Goal: Transaction & Acquisition: Purchase product/service

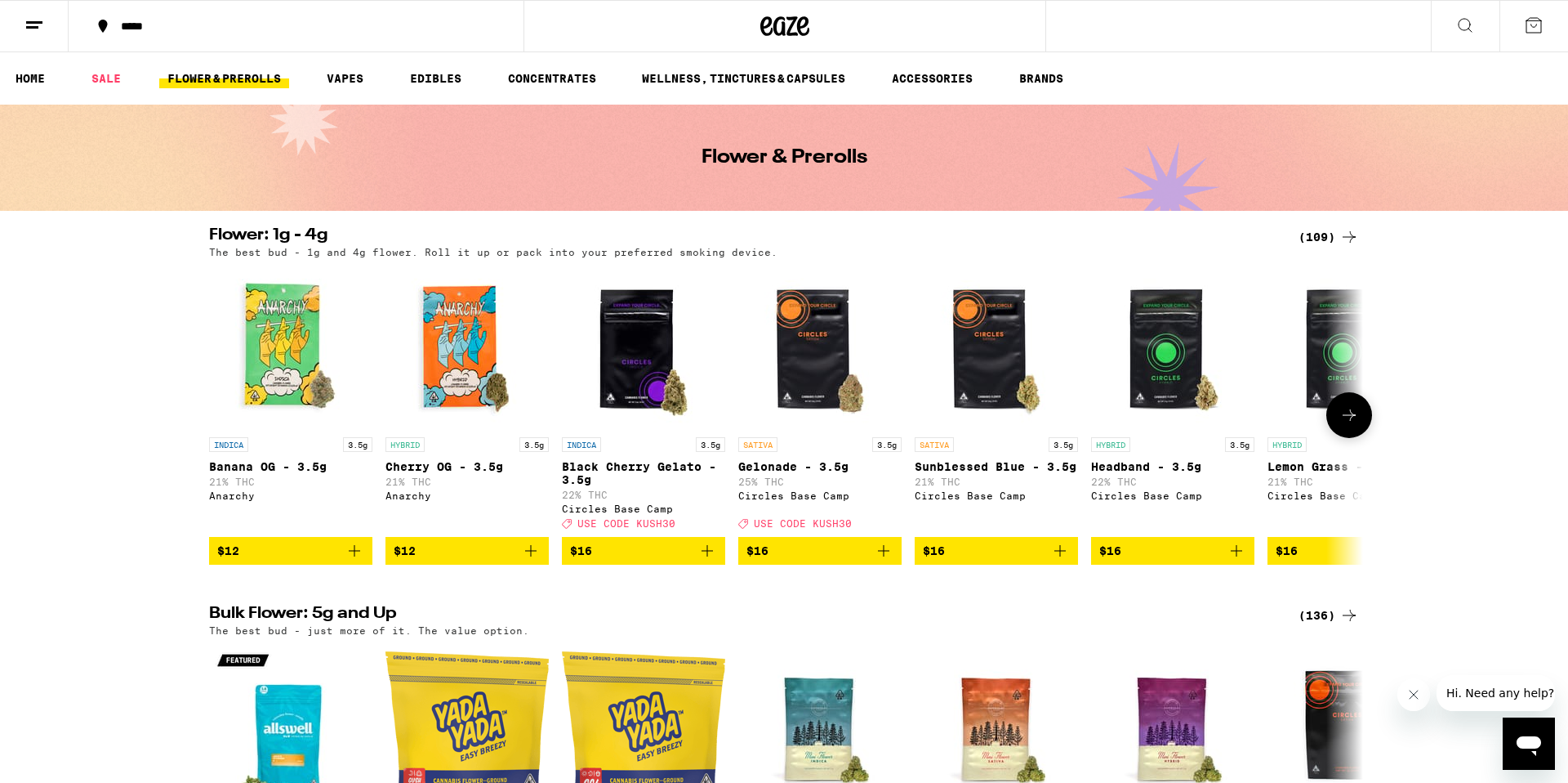
click at [1321, 422] on img "Open page for Lemon Grass - 3.5g from Circles Base Camp" at bounding box center [1348, 346] width 163 height 164
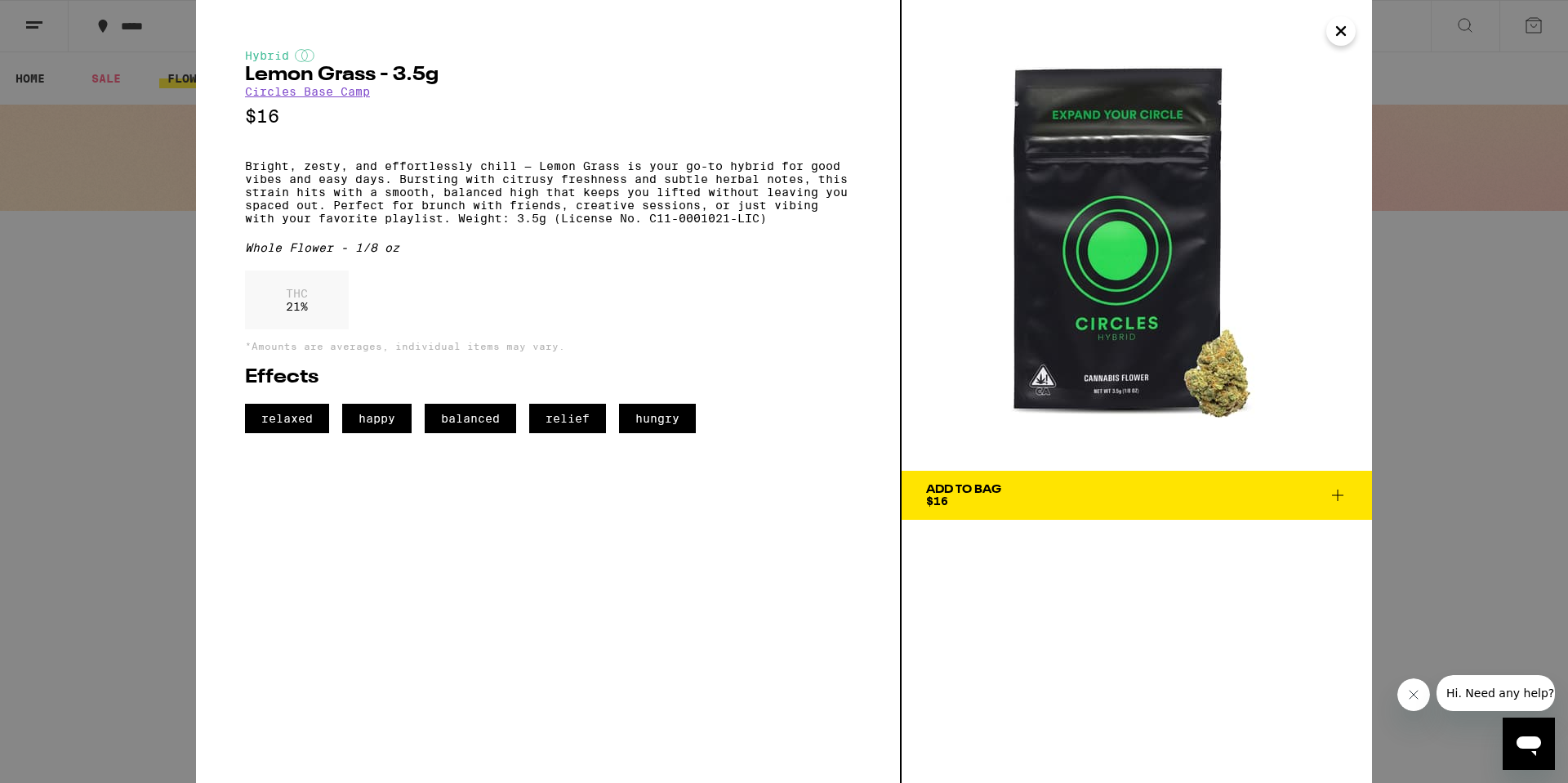
click at [1347, 38] on icon "Close" at bounding box center [1341, 30] width 19 height 24
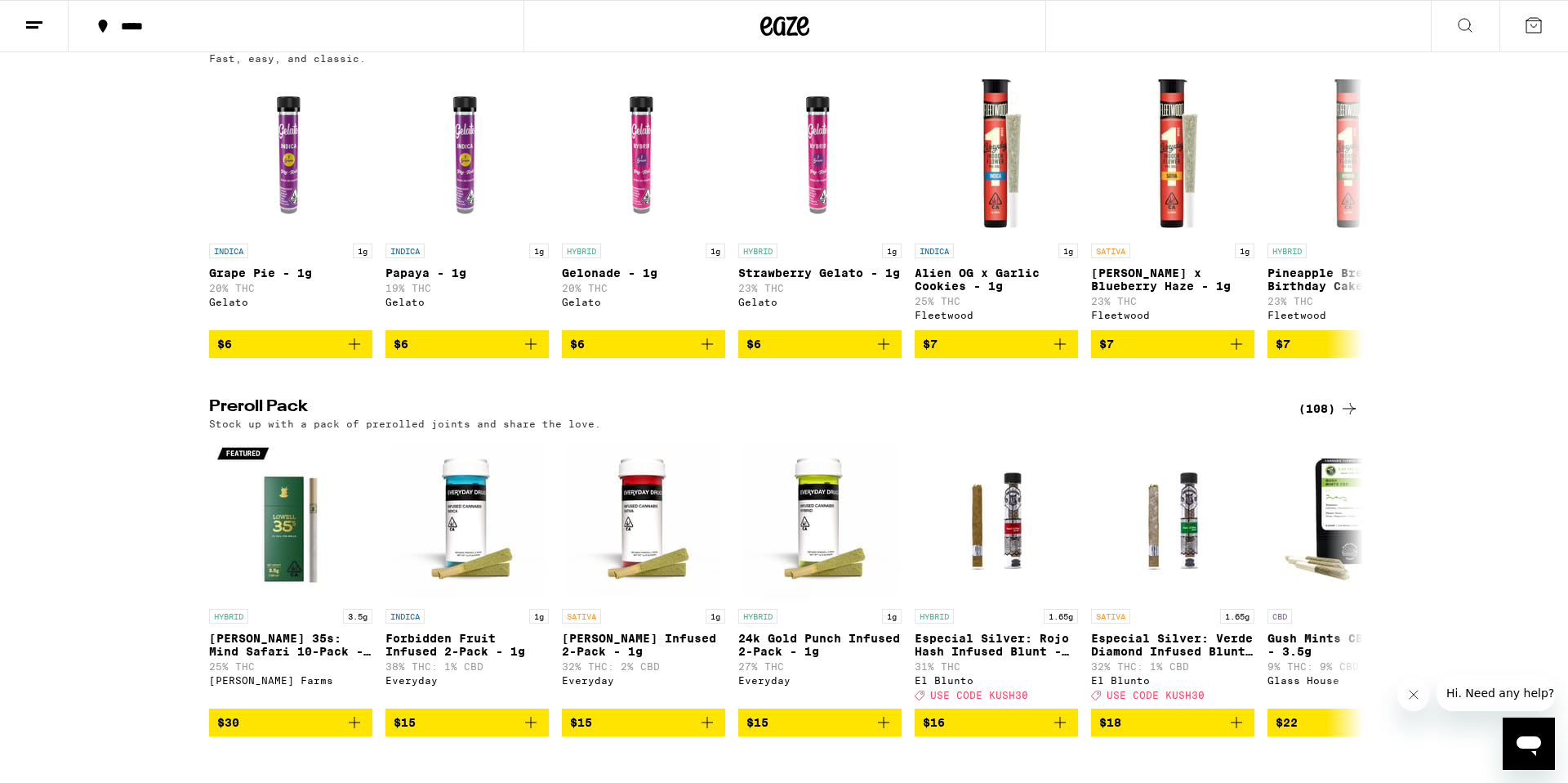
scroll to position [950, 0]
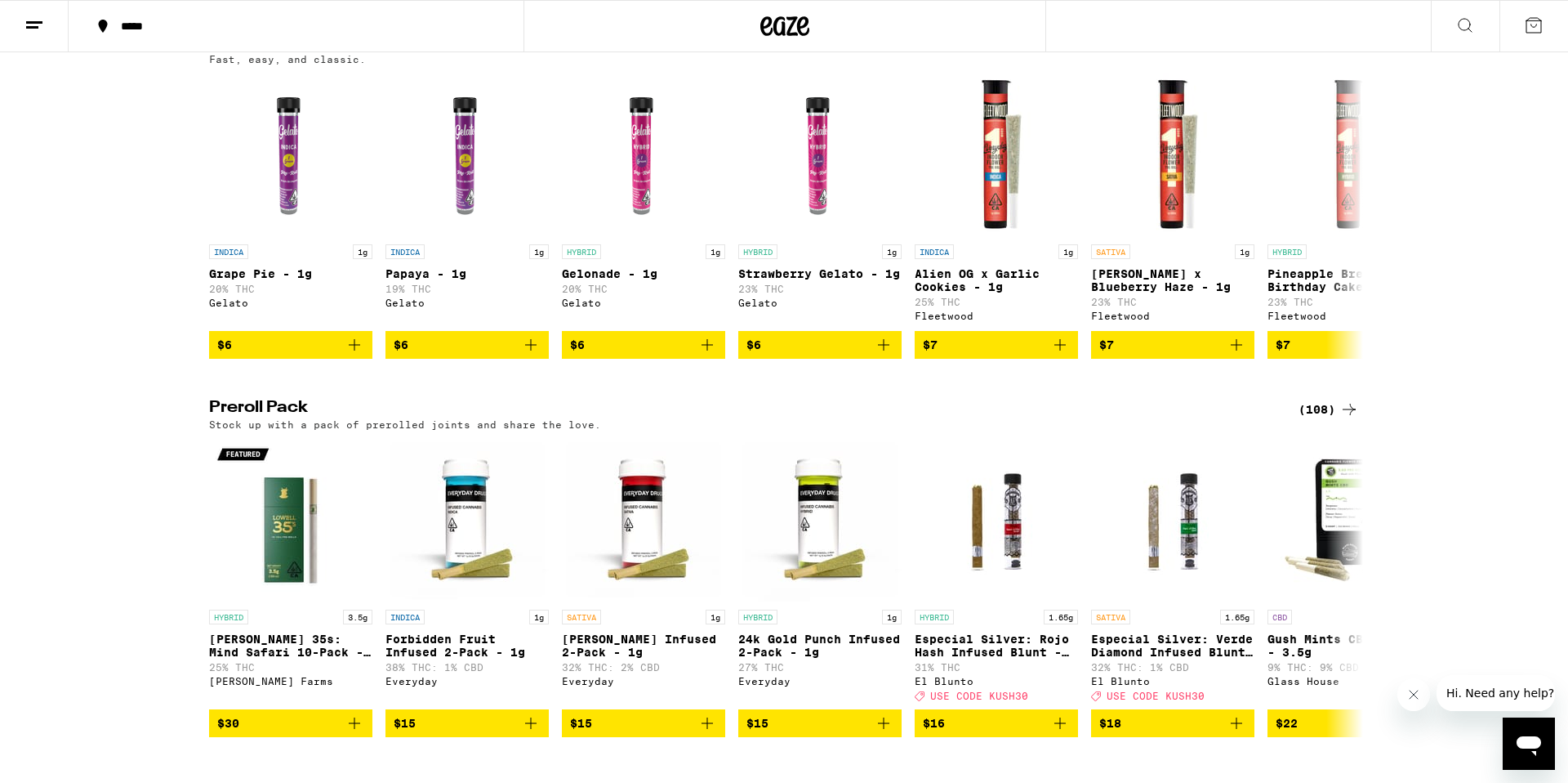
click at [1345, 419] on icon at bounding box center [1348, 409] width 19 height 19
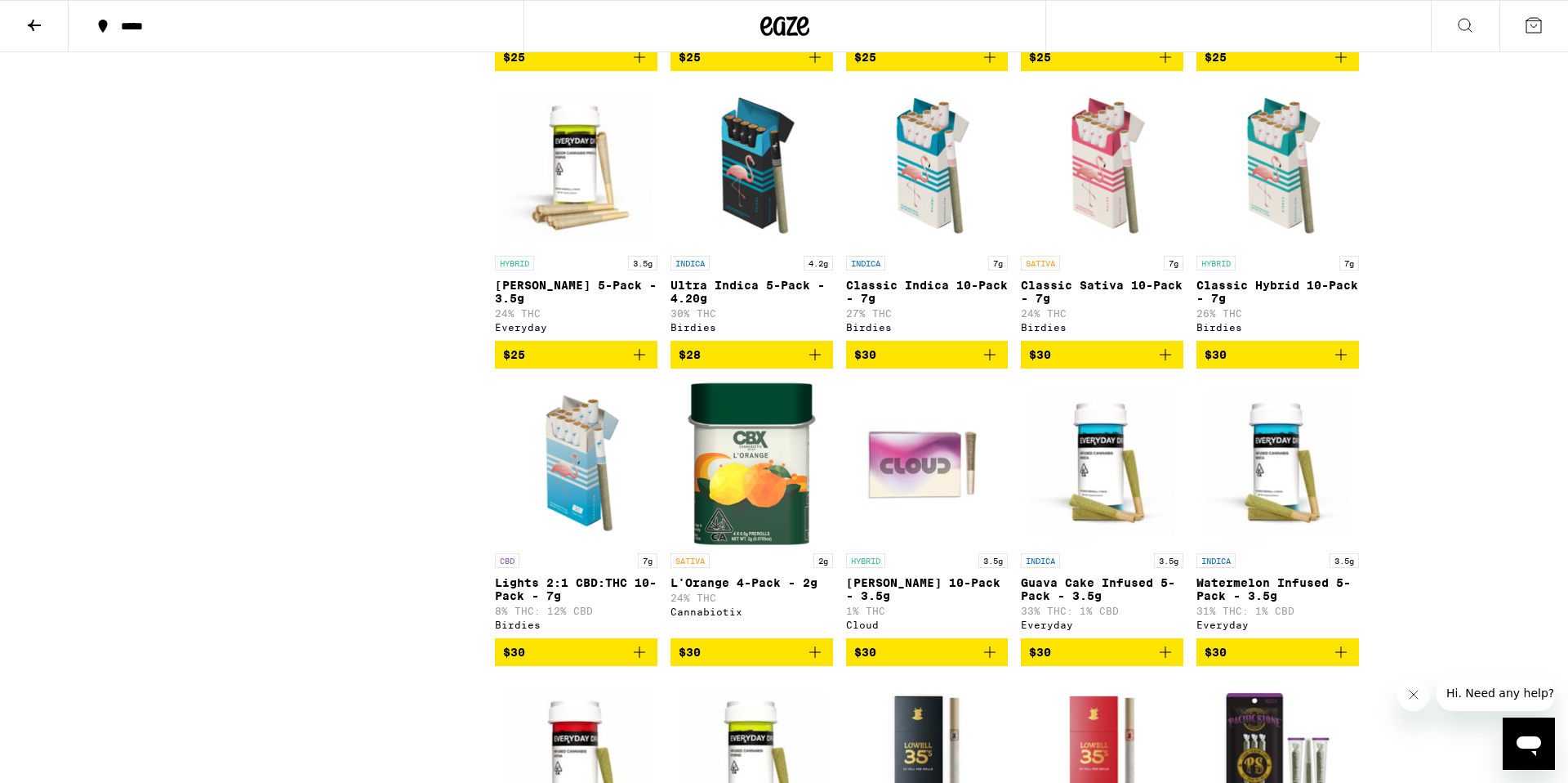
scroll to position [1055, 0]
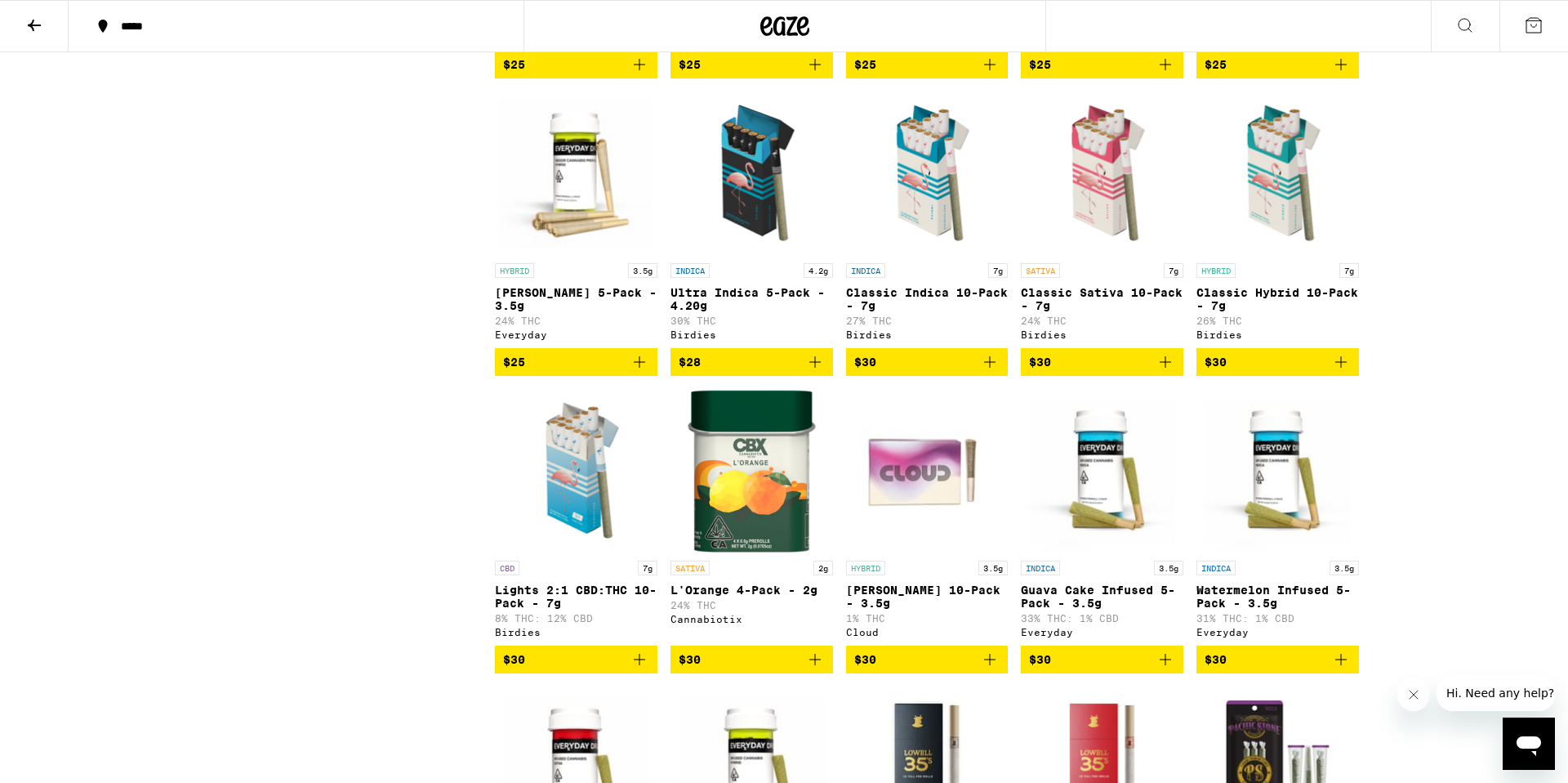
click at [912, 225] on img "Open page for Classic Indica 10-Pack - 7g from Birdies" at bounding box center [927, 173] width 163 height 164
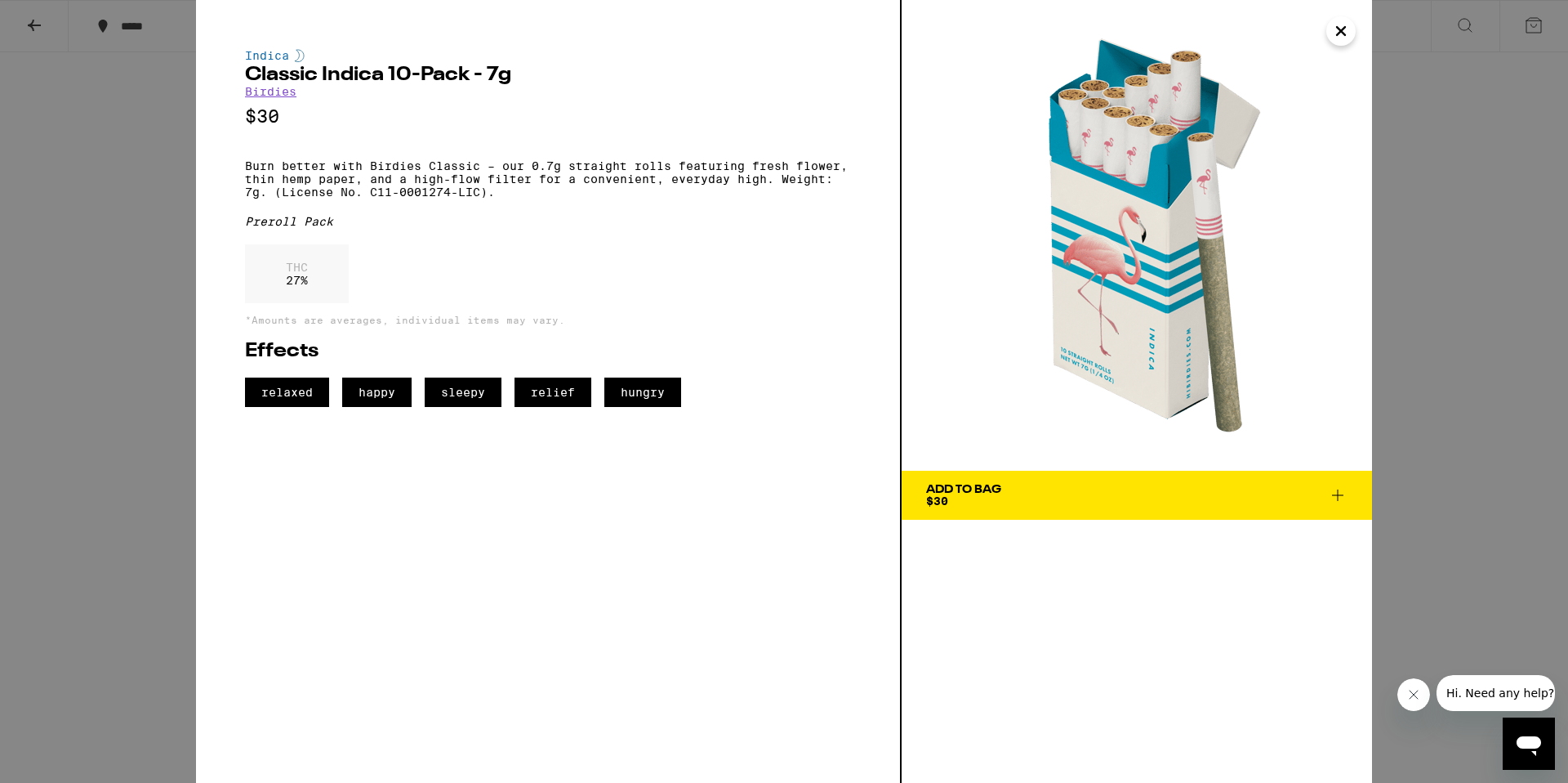
click at [1341, 35] on icon "Close" at bounding box center [1341, 30] width 19 height 24
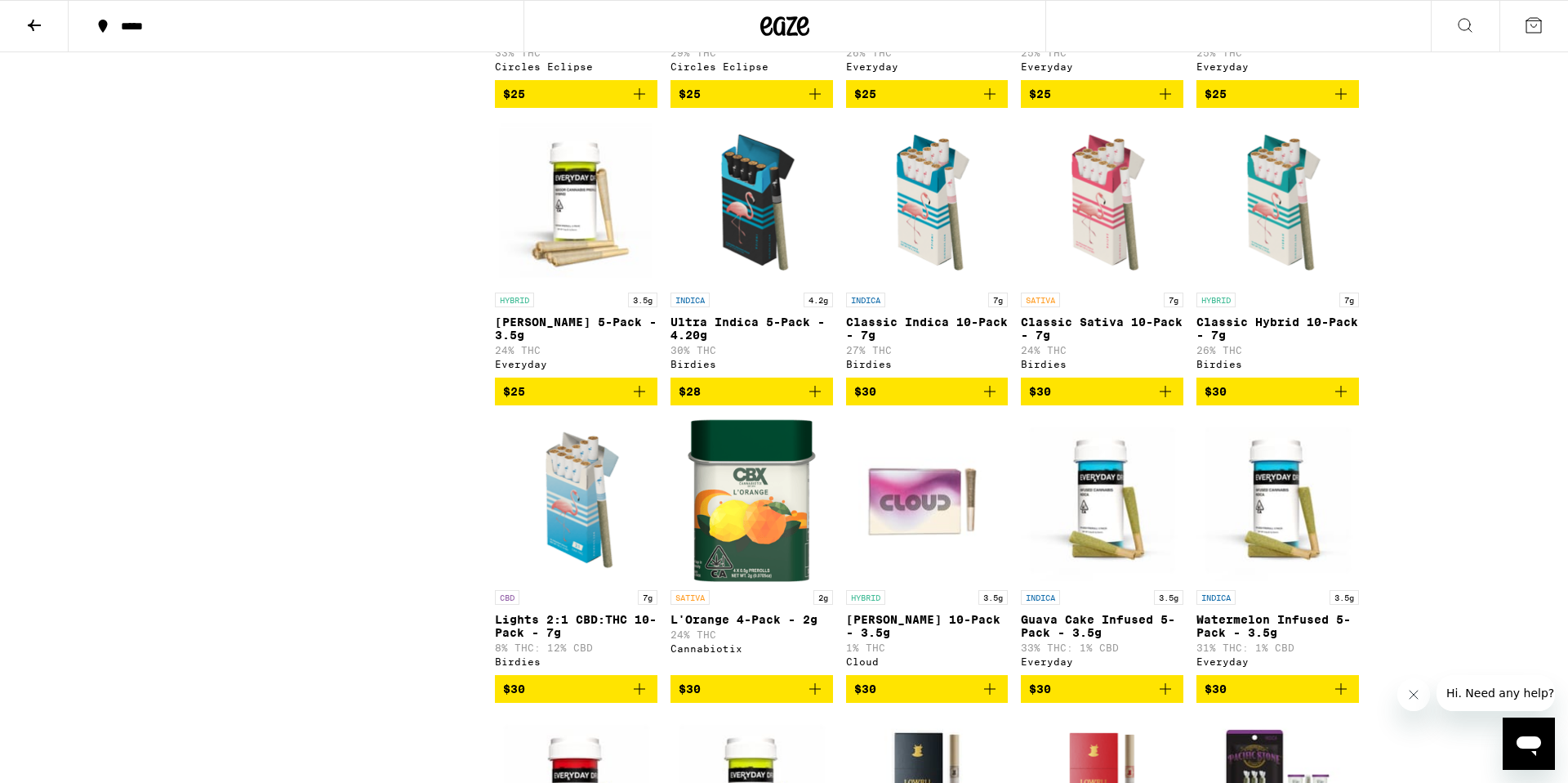
scroll to position [1021, 0]
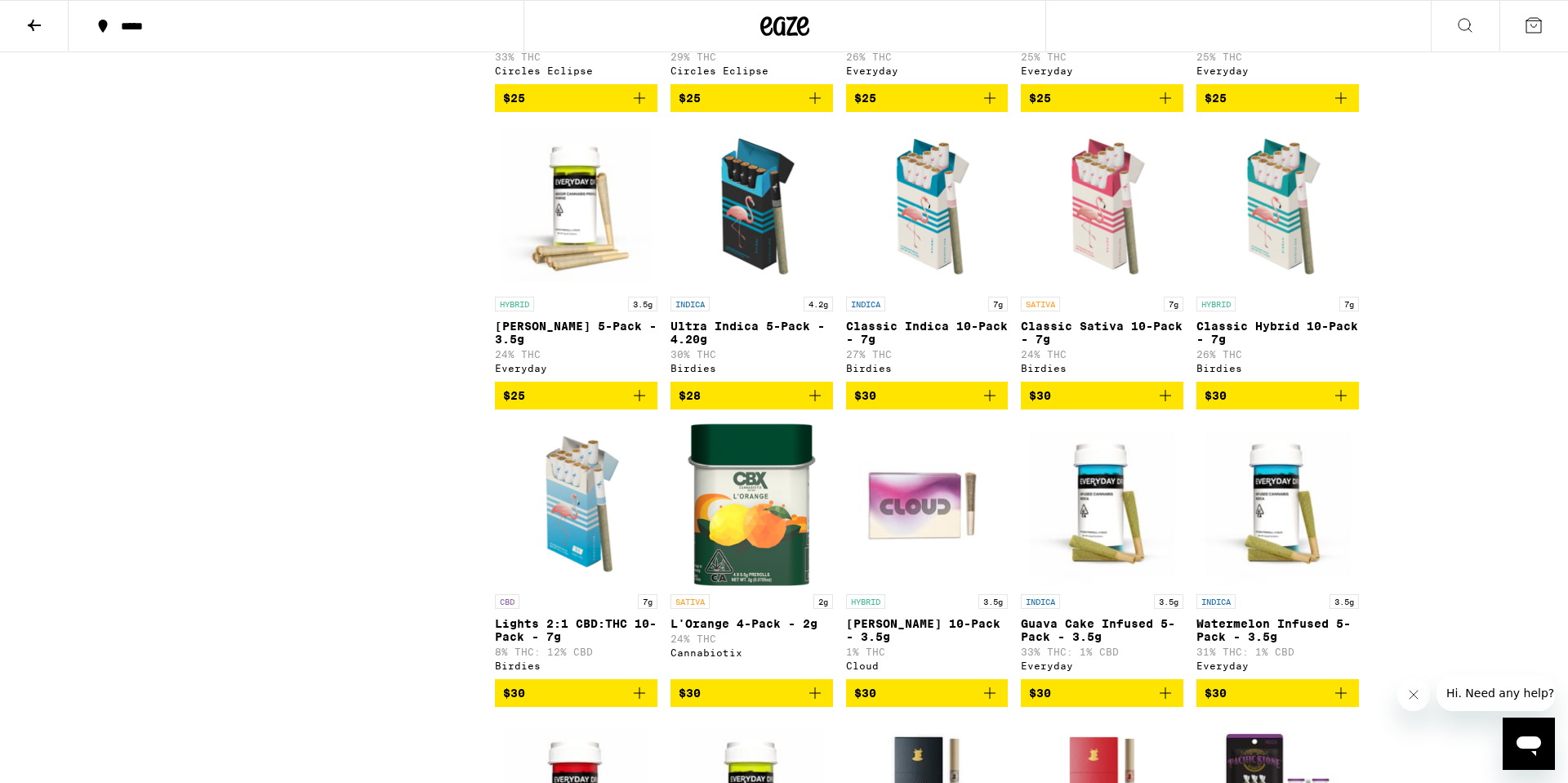
click at [1260, 261] on img "Open page for Classic Hybrid 10-Pack - 7g from Birdies" at bounding box center [1278, 206] width 163 height 164
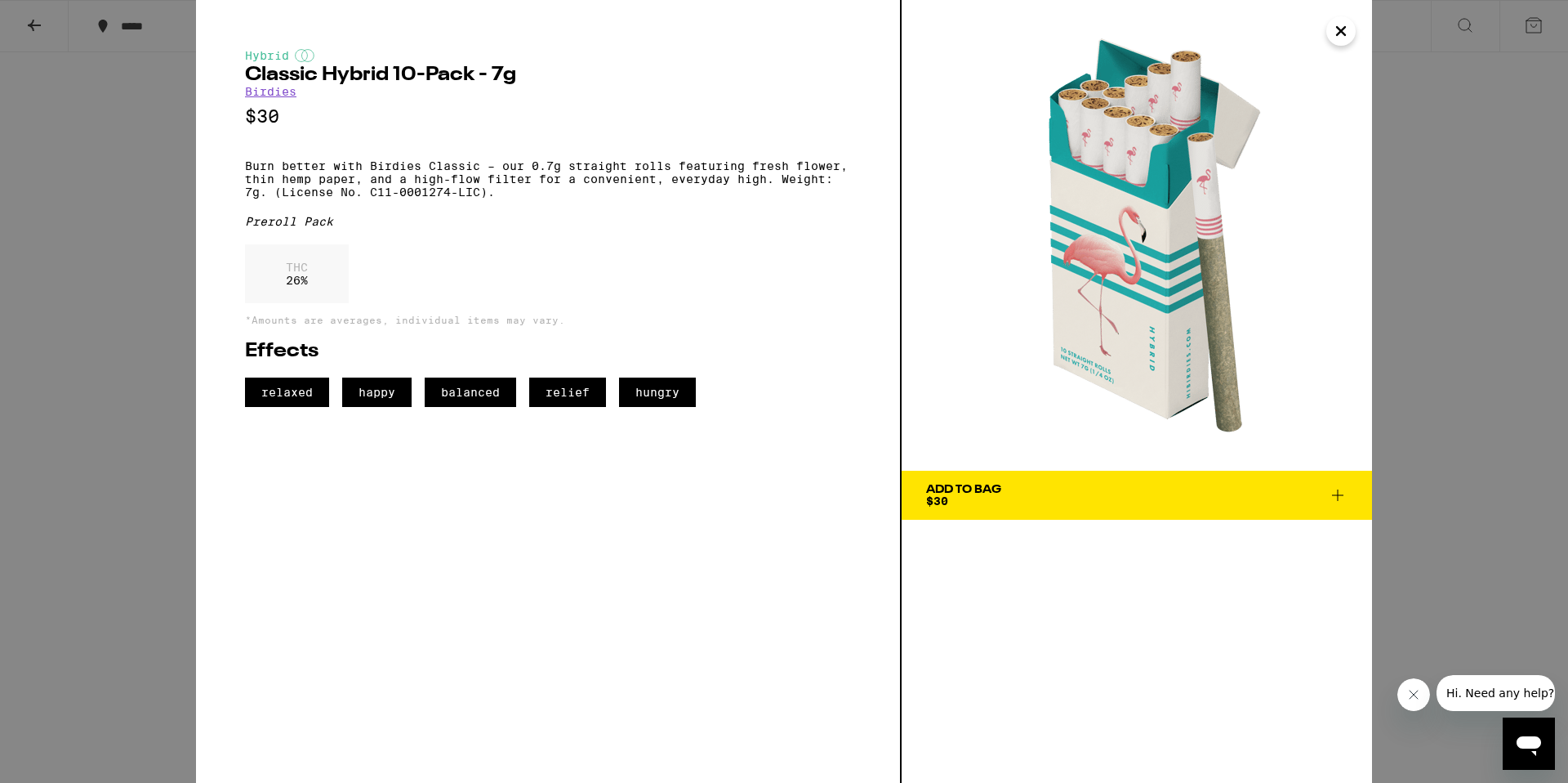
click at [1339, 31] on icon "Close" at bounding box center [1341, 31] width 8 height 8
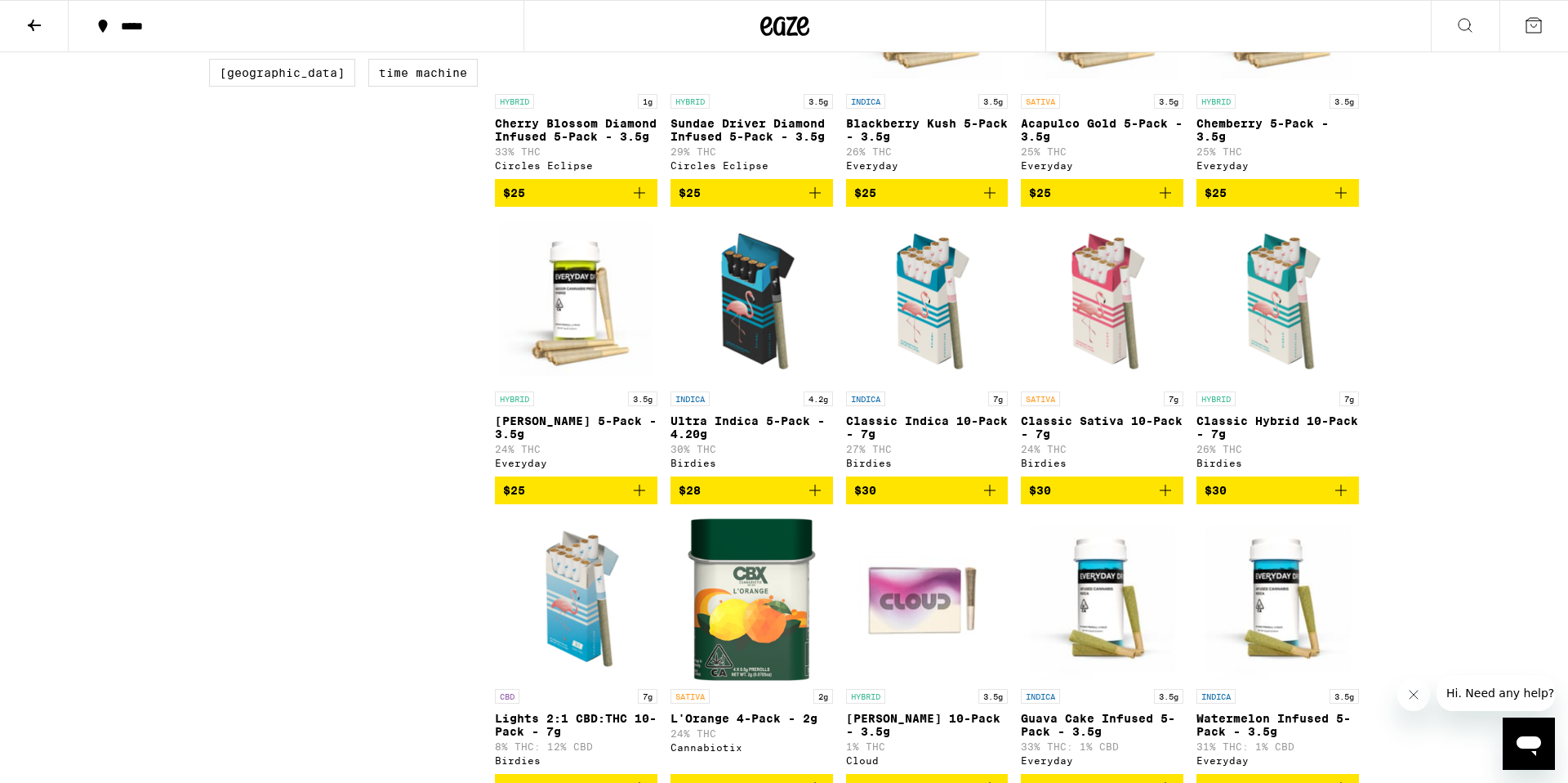
scroll to position [881, 0]
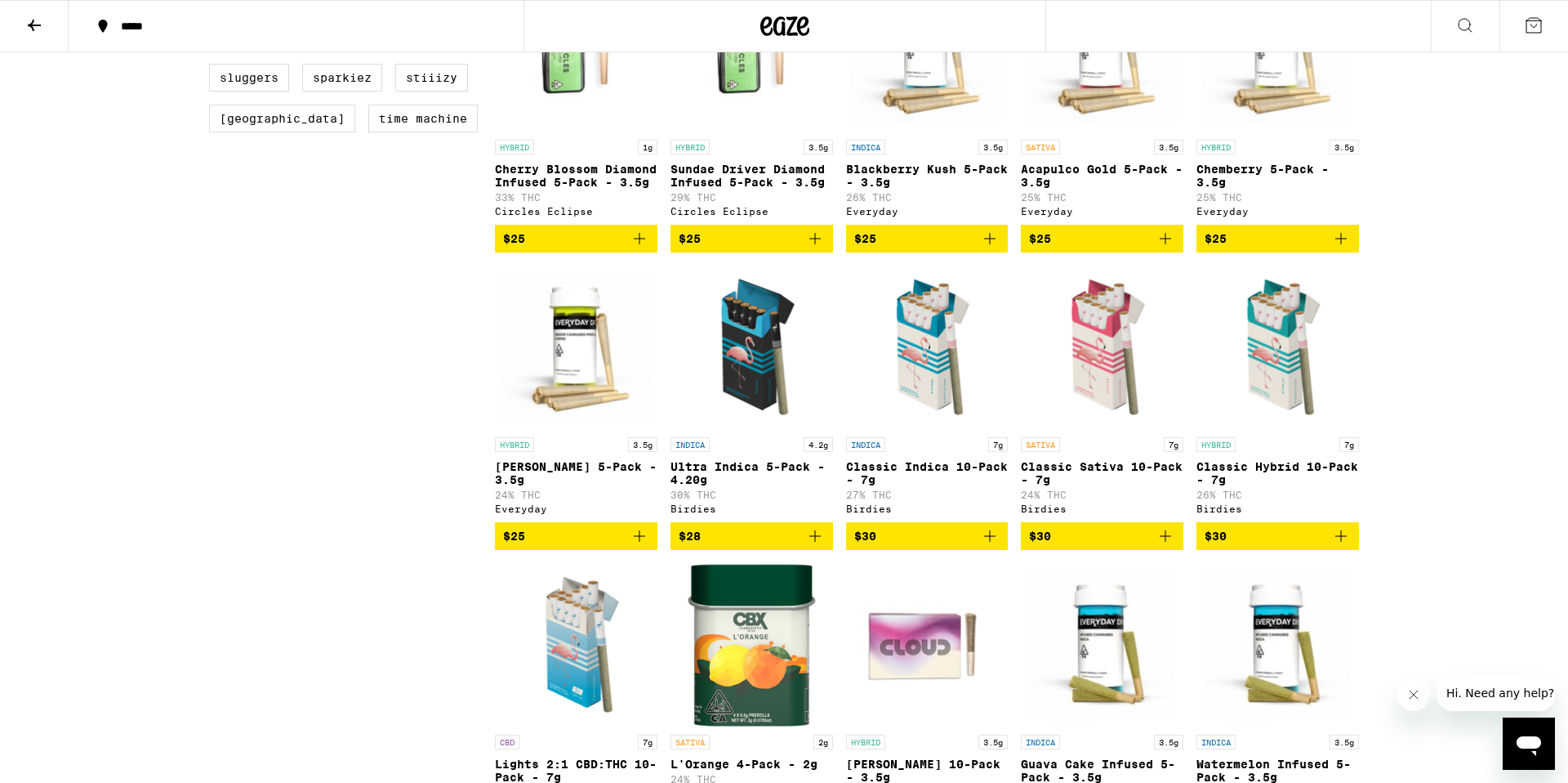
click at [746, 399] on img "Open page for Ultra Indica 5-Pack - 4.20g from Birdies" at bounding box center [752, 346] width 163 height 164
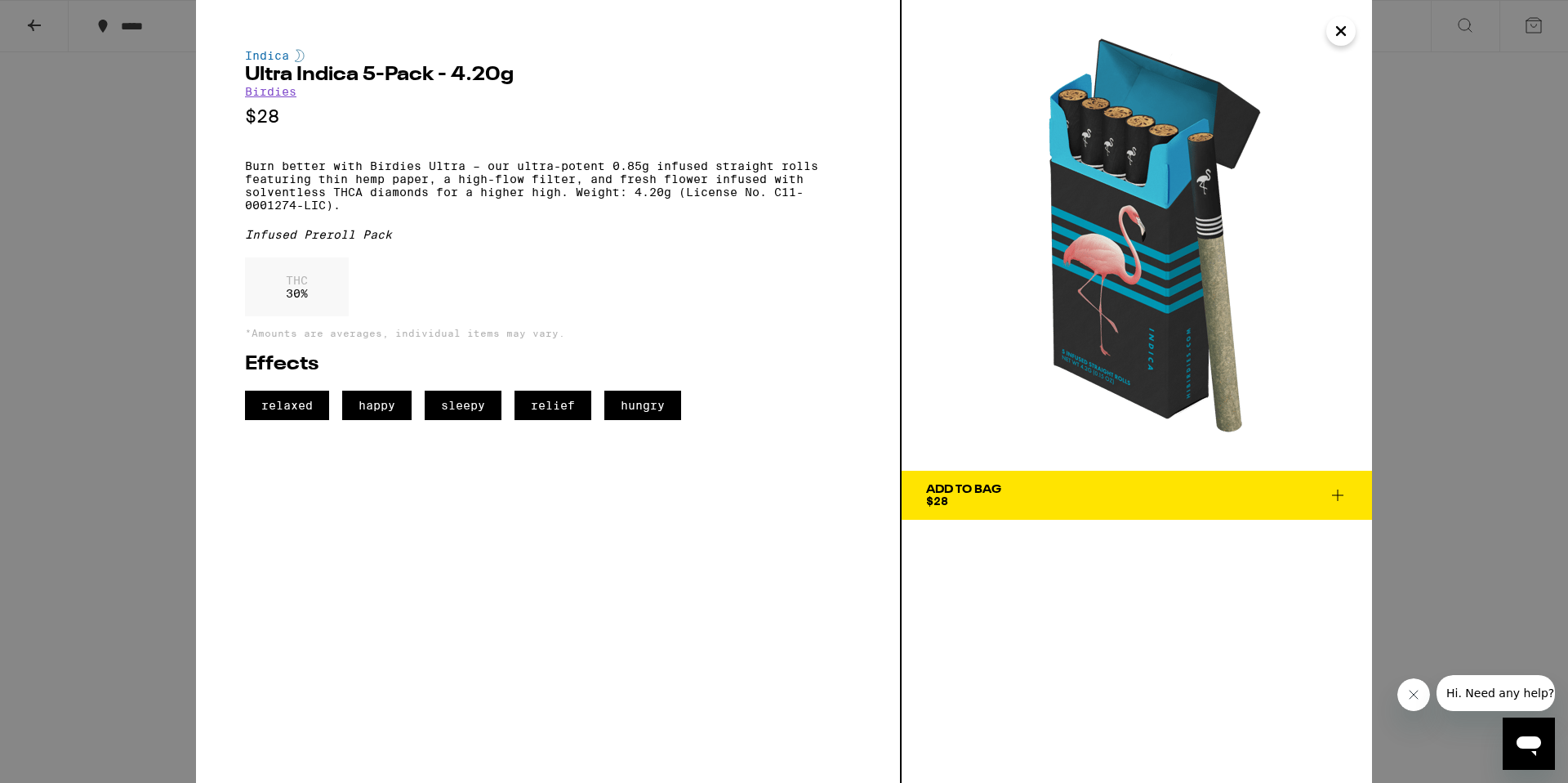
drag, startPoint x: 249, startPoint y: 174, endPoint x: 322, endPoint y: 170, distance: 73.1
click at [322, 170] on p "Burn better with Birdies Ultra – our ultra-potent 0.85g infused straight rolls …" at bounding box center [547, 186] width 606 height 52
drag, startPoint x: 352, startPoint y: 175, endPoint x: 429, endPoint y: 179, distance: 77.1
click at [429, 179] on p "Burn better with Birdies Ultra – our ultra-potent 0.85g infused straight rolls …" at bounding box center [547, 186] width 606 height 52
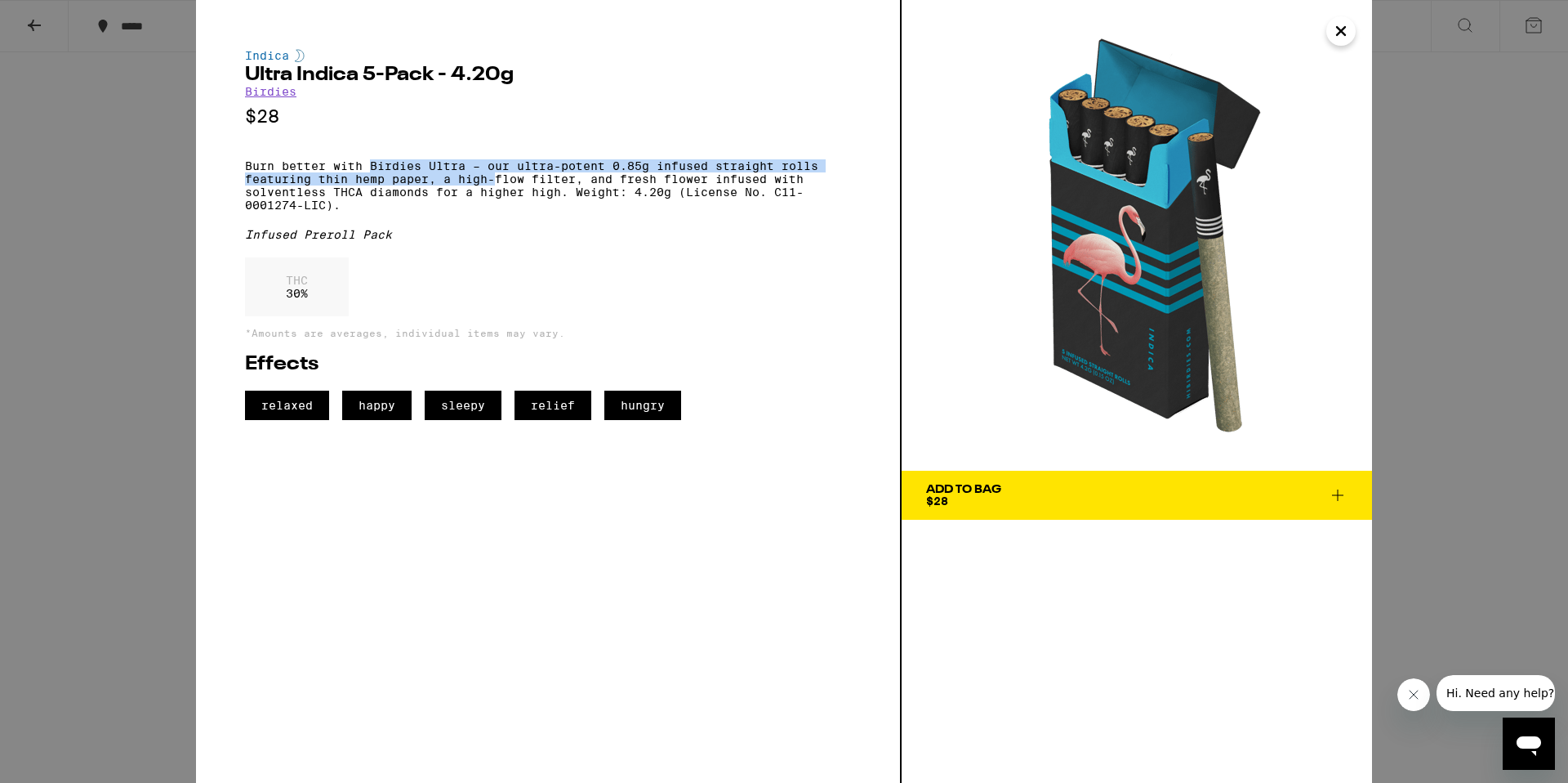
drag, startPoint x: 492, startPoint y: 192, endPoint x: 370, endPoint y: 174, distance: 123.3
click at [370, 174] on p "Burn better with Birdies Ultra – our ultra-potent 0.85g infused straight rolls …" at bounding box center [547, 186] width 606 height 52
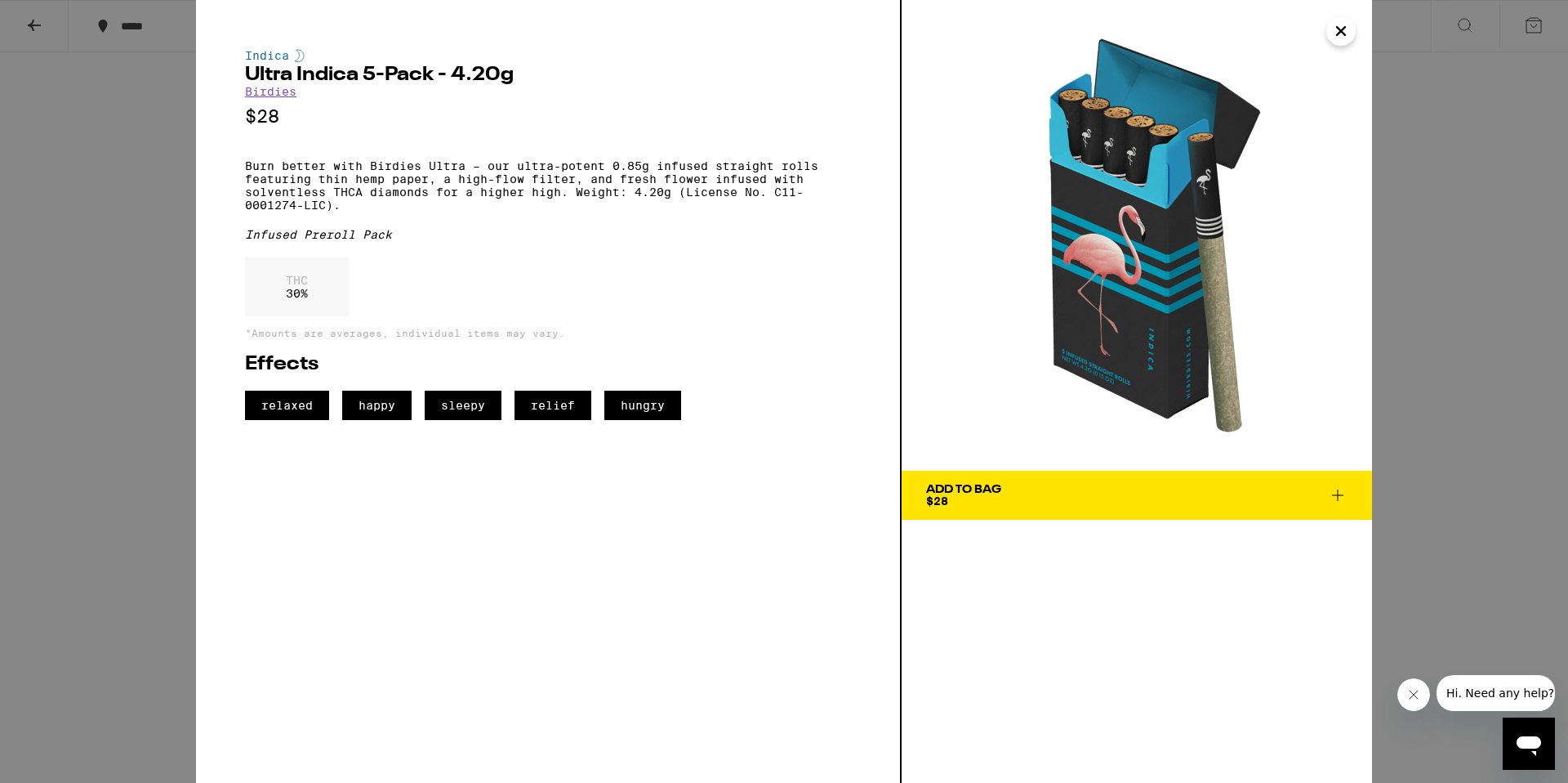
click at [563, 199] on p "Burn better with Birdies Ultra – our ultra-potent 0.85g infused straight rolls …" at bounding box center [547, 186] width 606 height 52
click at [1334, 33] on icon "Close" at bounding box center [1341, 30] width 19 height 24
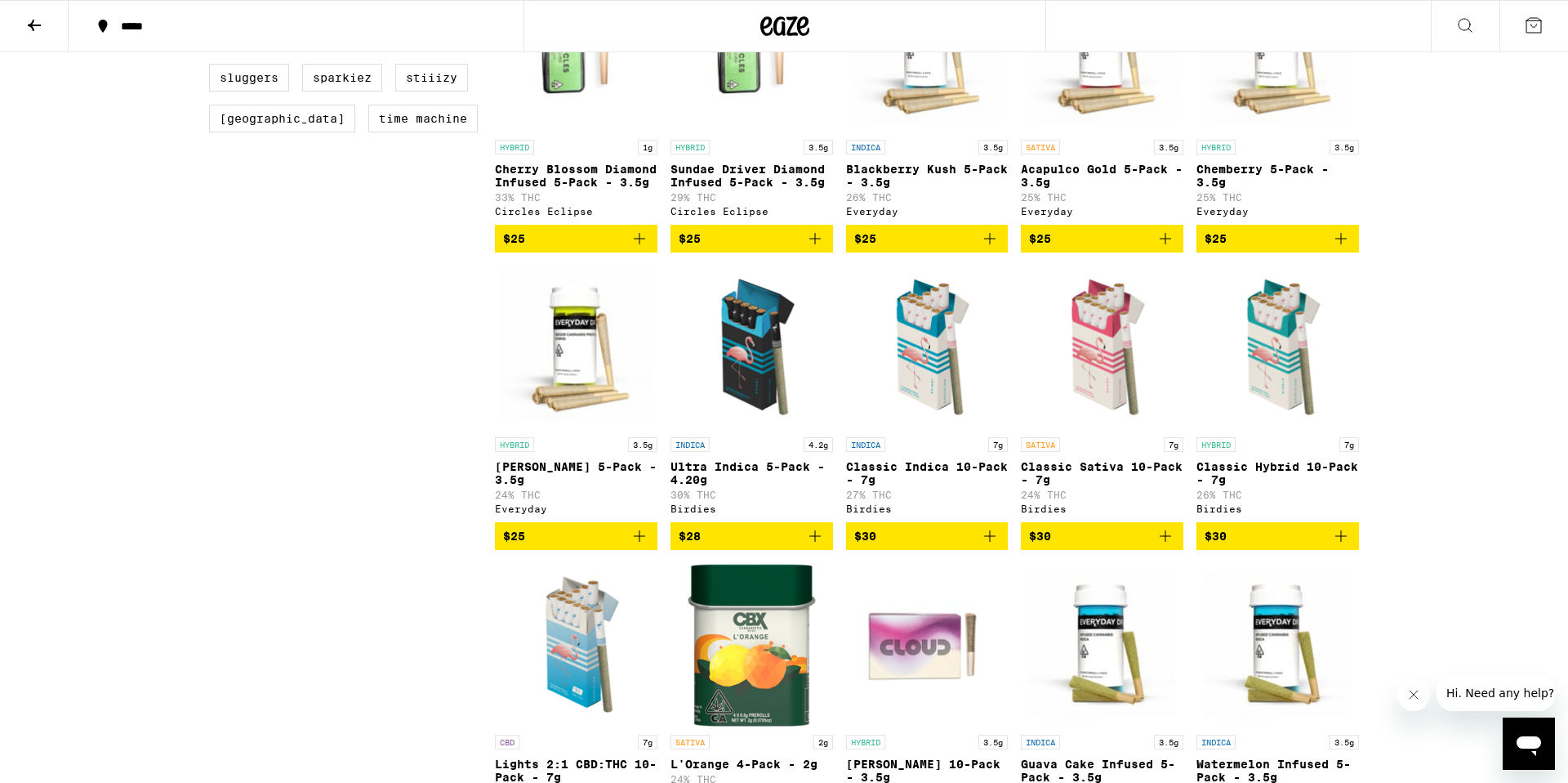
click at [757, 390] on img "Open page for Ultra Indica 5-Pack - 4.20g from Birdies" at bounding box center [752, 346] width 163 height 164
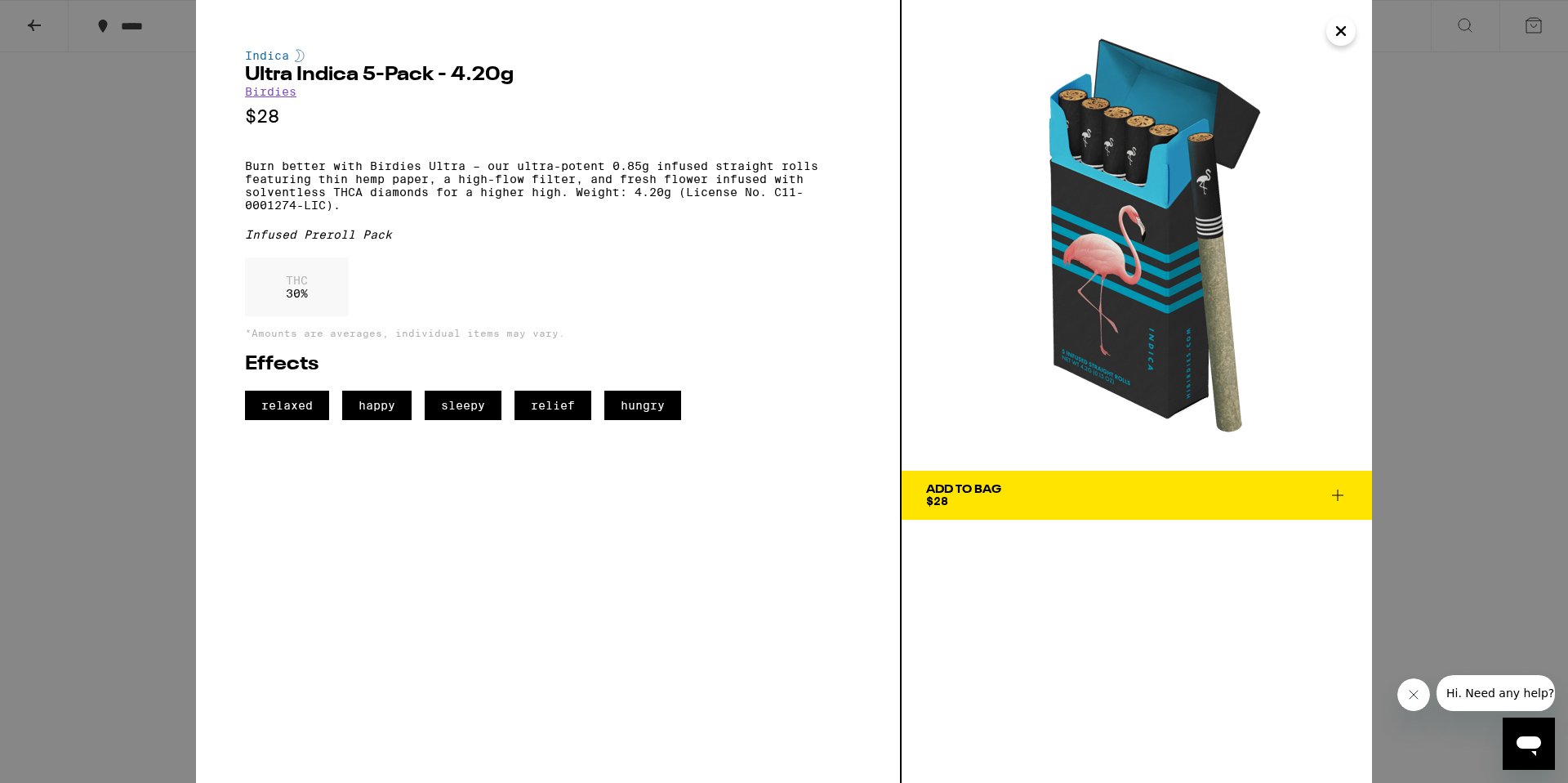
click at [1338, 31] on icon "Close" at bounding box center [1341, 30] width 19 height 24
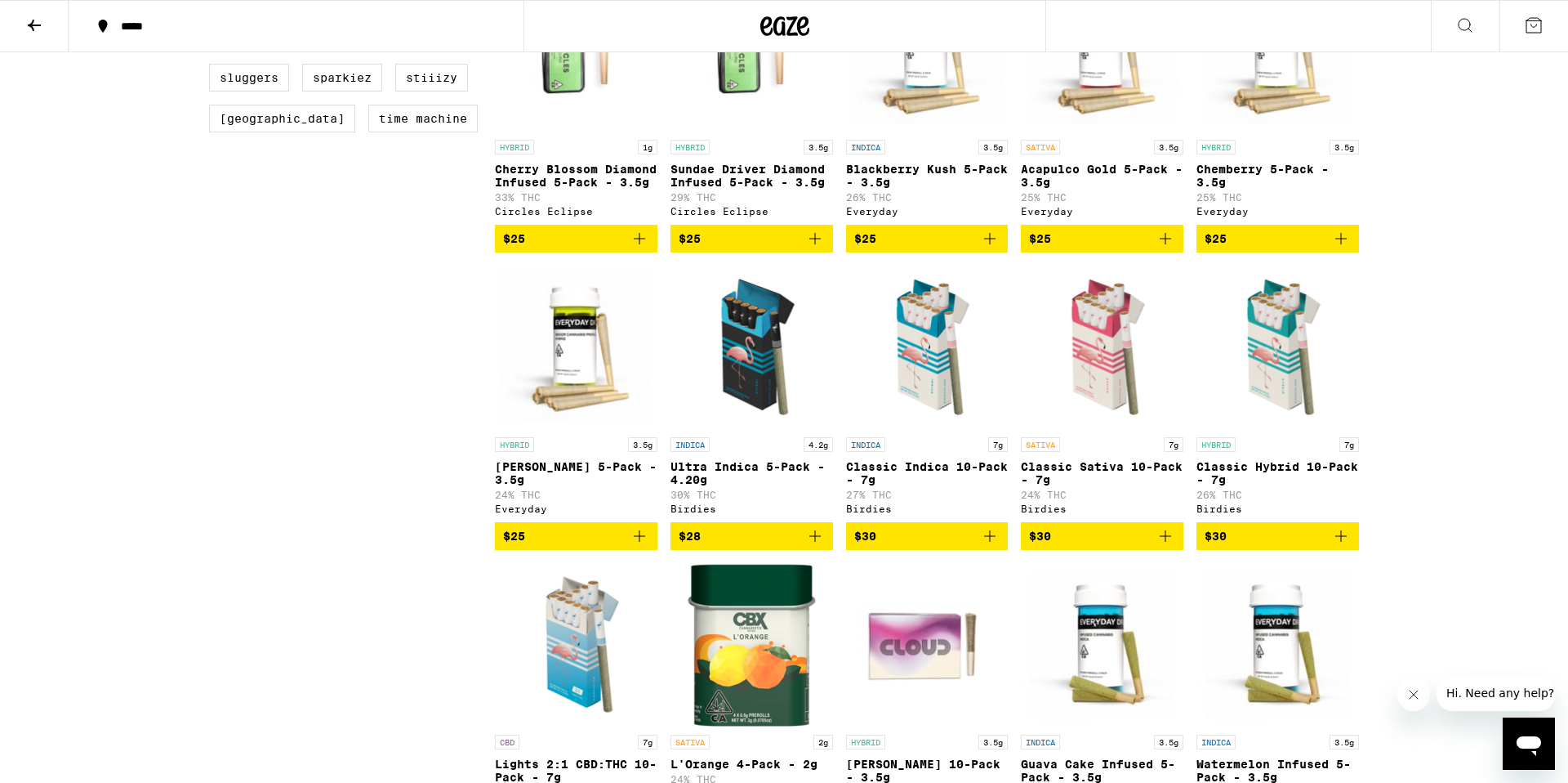
click at [1088, 374] on img "Open page for Classic Sativa 10-Pack - 7g from Birdies" at bounding box center [1102, 346] width 163 height 164
